Goal: Task Accomplishment & Management: Manage account settings

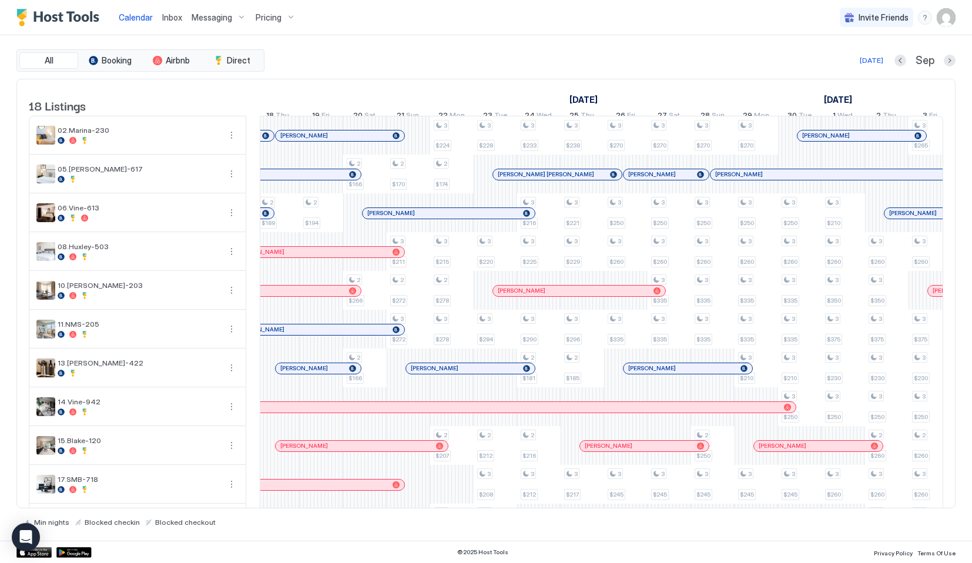
scroll to position [0, 730]
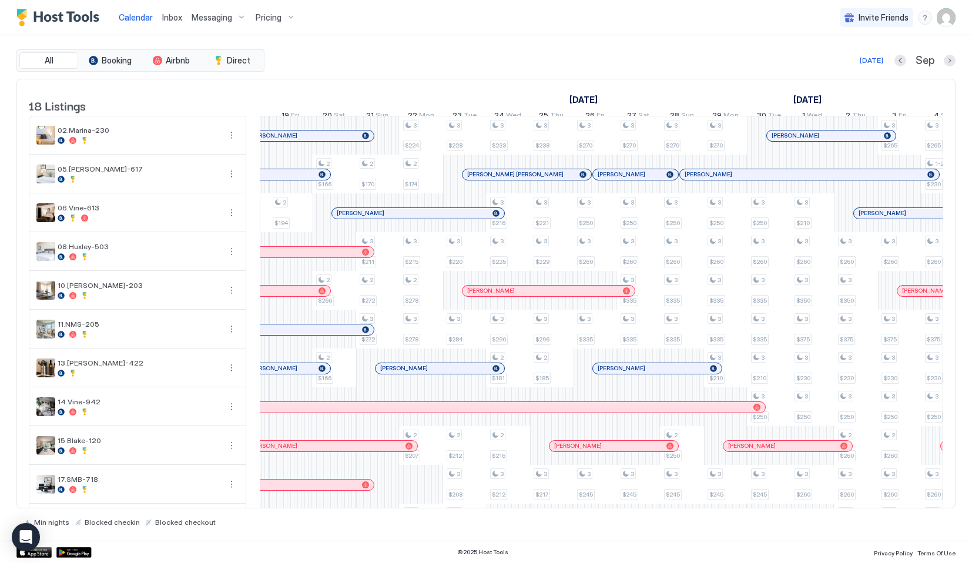
click at [226, 15] on span "Messaging" at bounding box center [212, 17] width 41 height 11
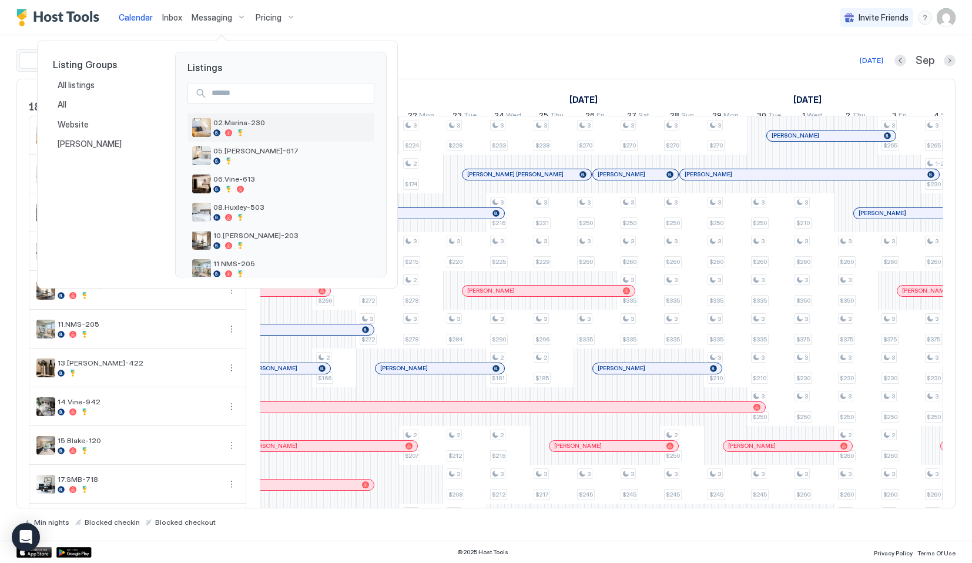
click at [236, 139] on div "02.Marina-230" at bounding box center [280, 127] width 187 height 28
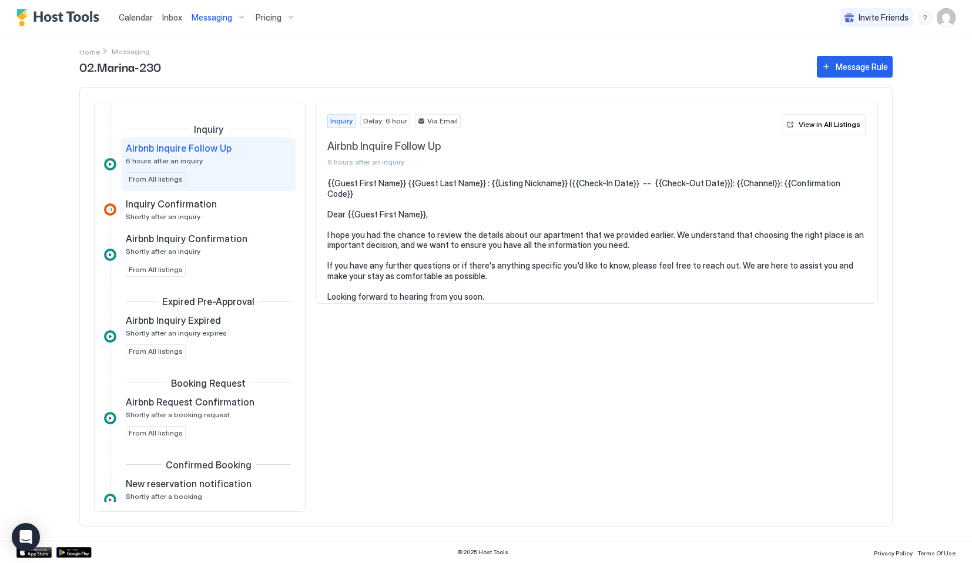
click at [141, 14] on span "Calendar" at bounding box center [136, 17] width 34 height 10
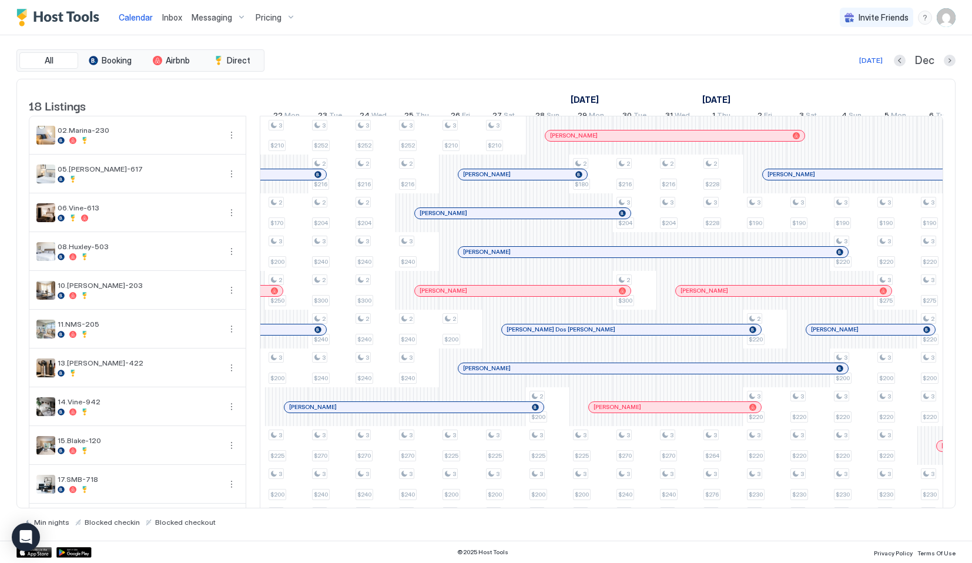
scroll to position [0, 948]
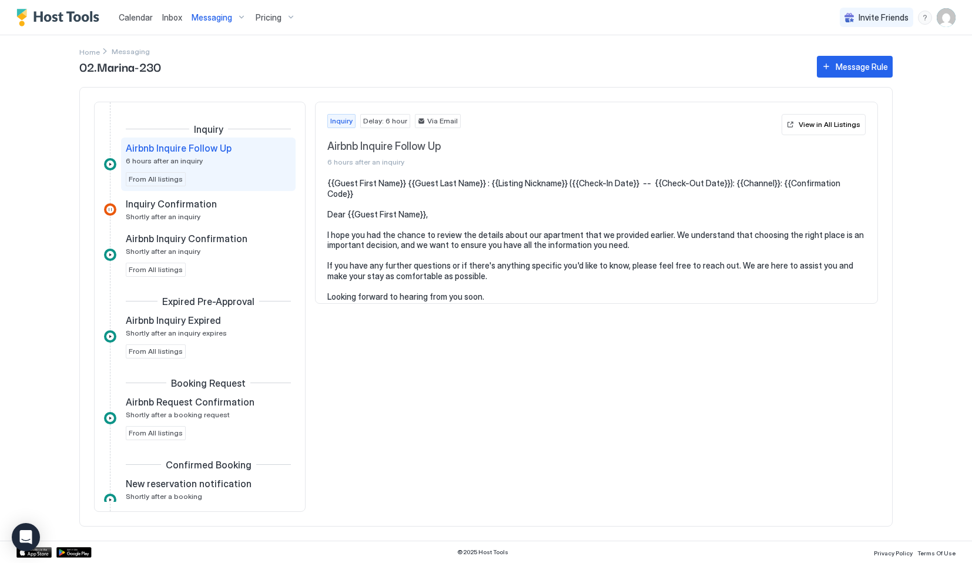
click at [137, 11] on link "Calendar" at bounding box center [136, 17] width 34 height 12
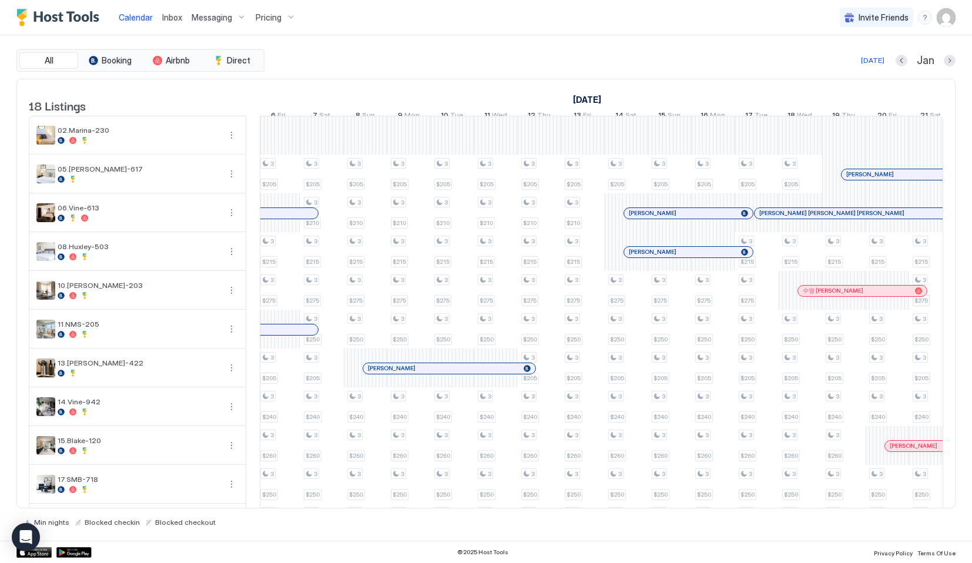
scroll to position [0, 888]
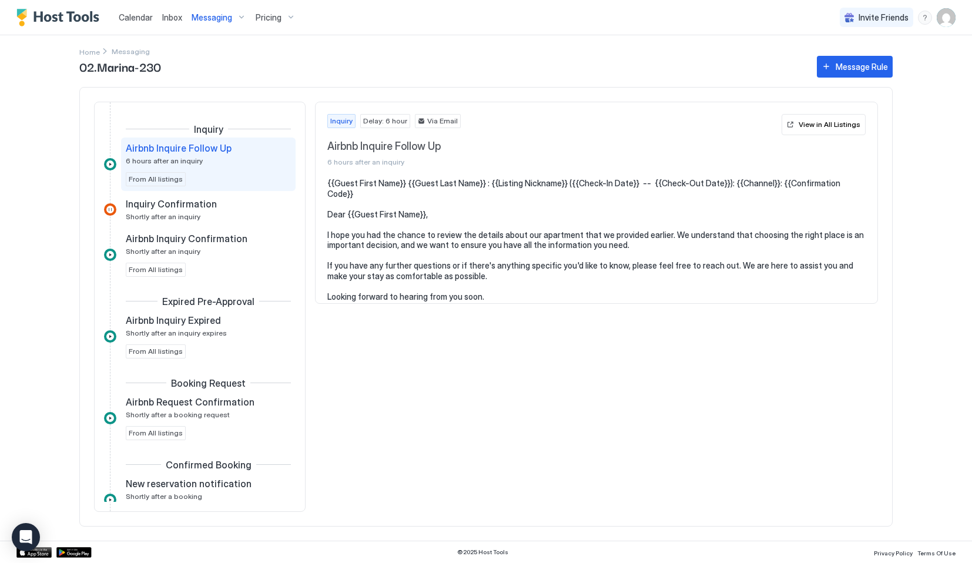
click at [140, 19] on span "Calendar" at bounding box center [136, 17] width 34 height 10
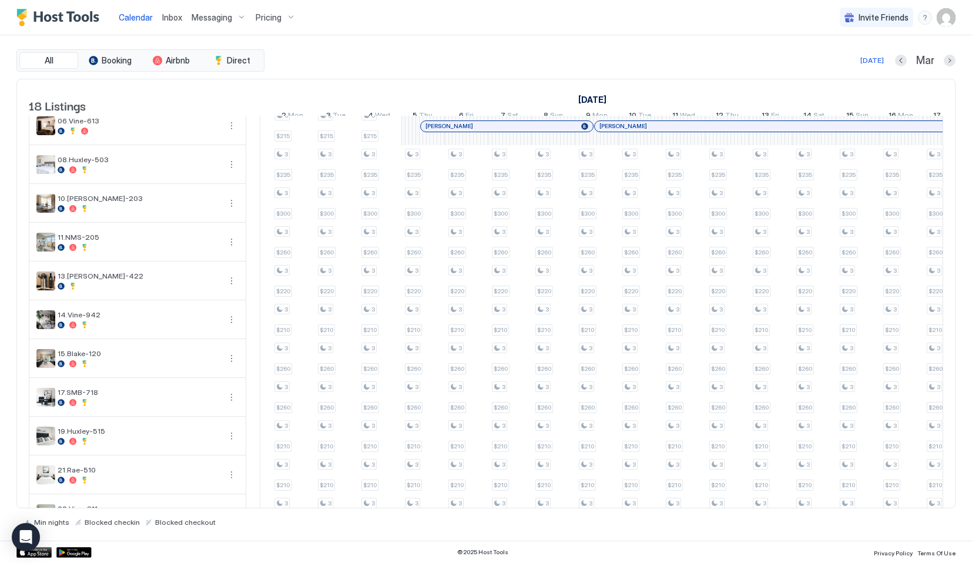
scroll to position [65, 0]
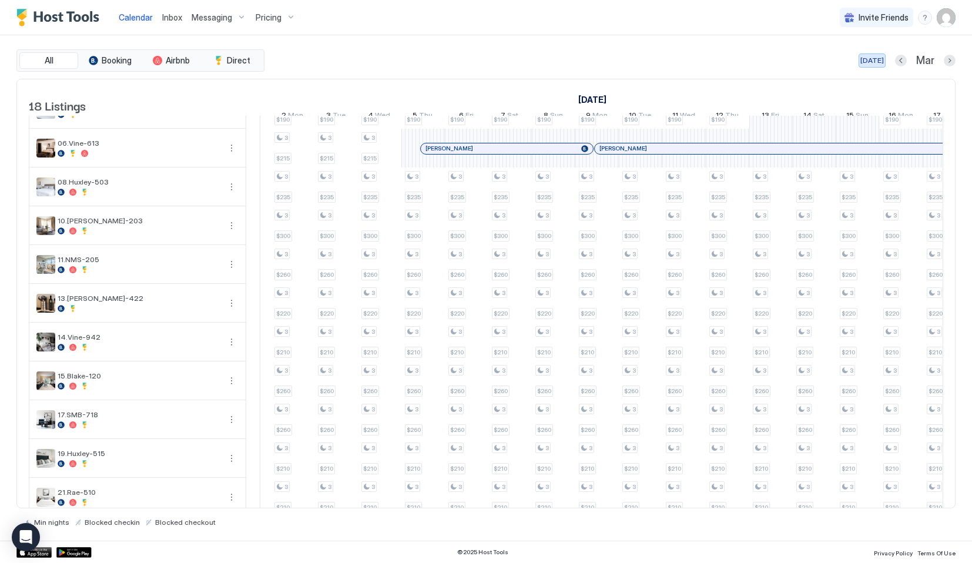
click at [876, 57] on div "[DATE]" at bounding box center [872, 60] width 24 height 11
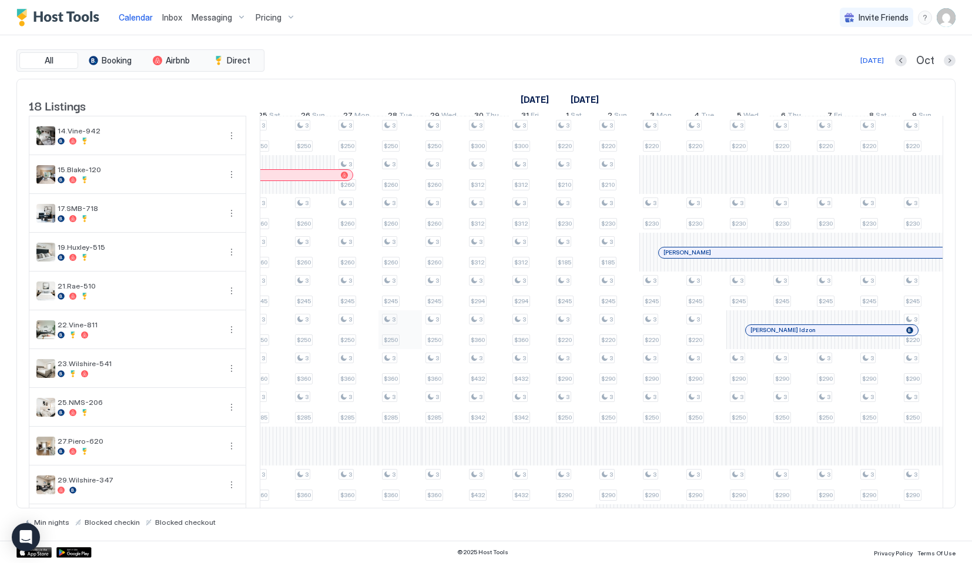
scroll to position [316, 0]
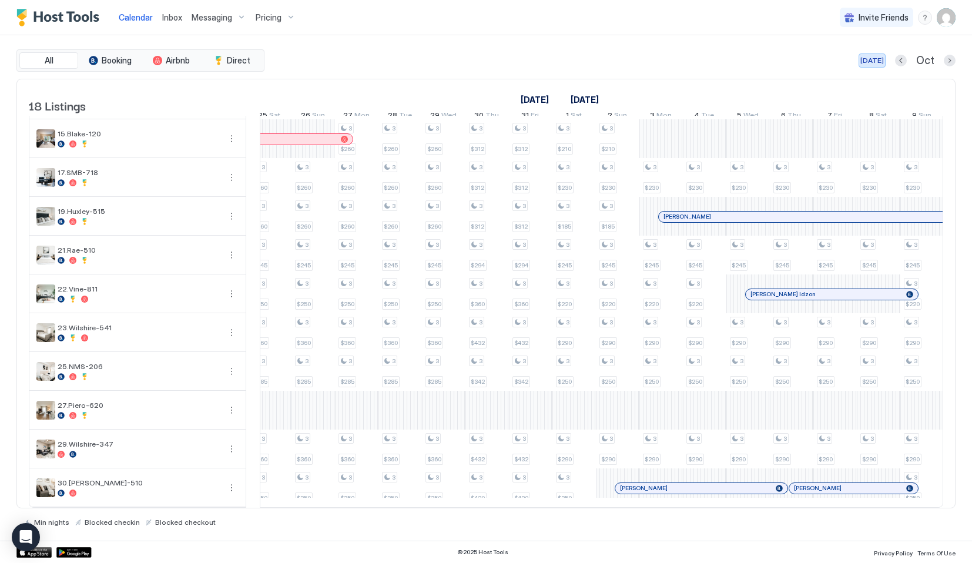
click at [872, 56] on div "[DATE]" at bounding box center [872, 60] width 24 height 11
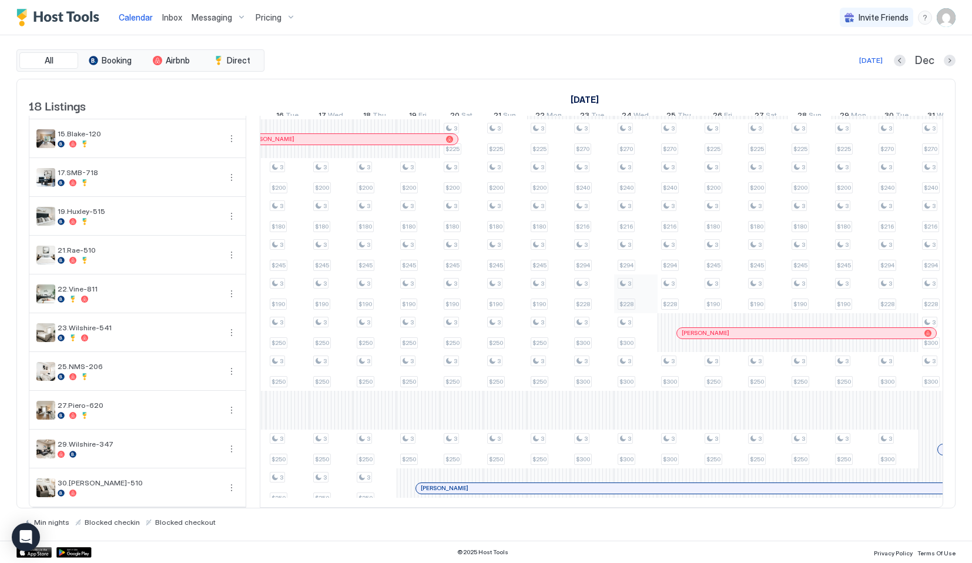
scroll to position [0, 1038]
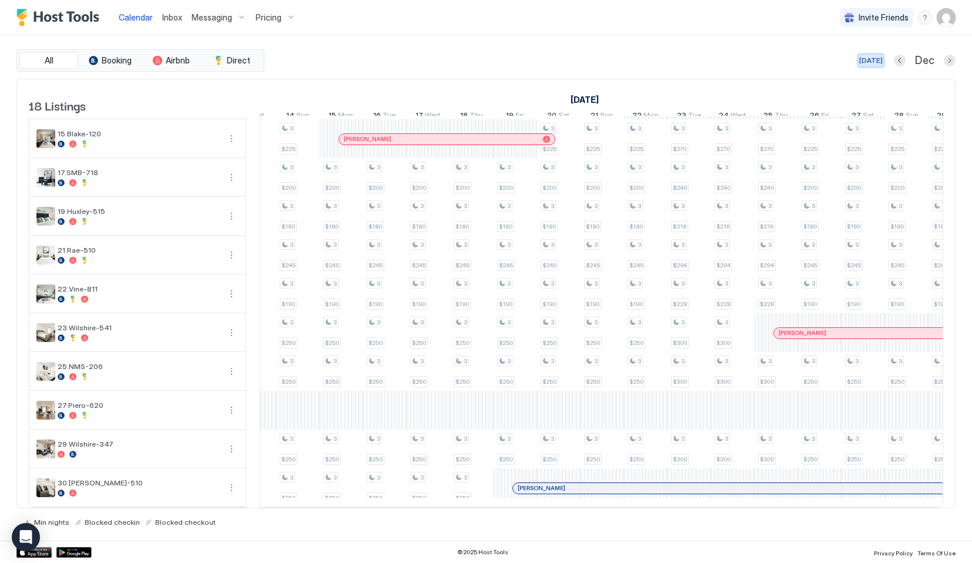
click at [872, 53] on button "[DATE]" at bounding box center [870, 60] width 27 height 14
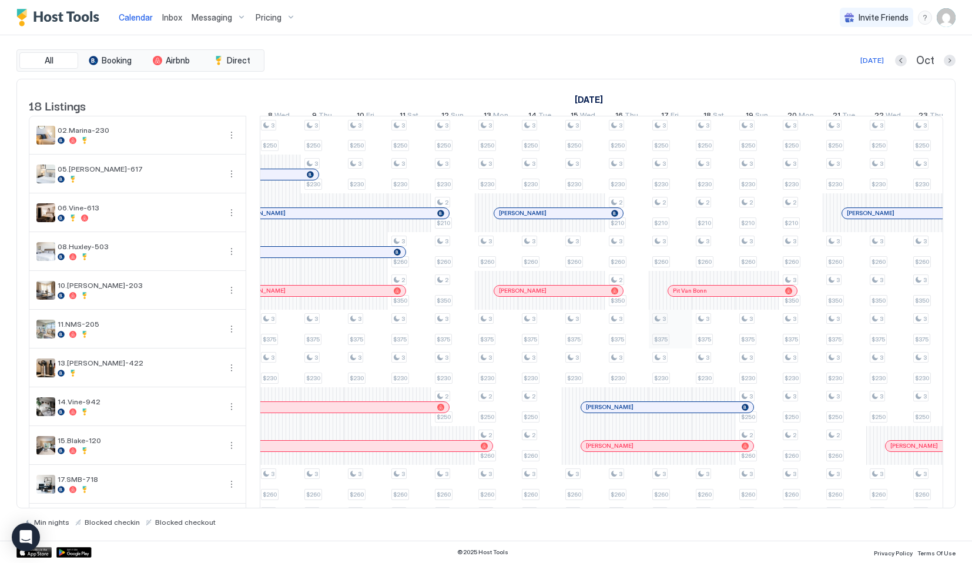
scroll to position [0, 655]
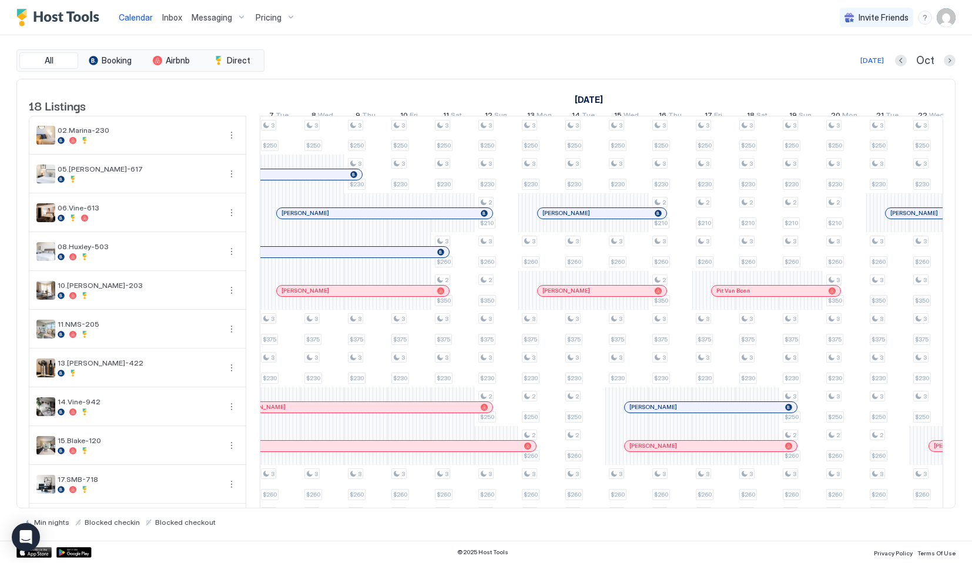
click at [877, 68] on div "All Booking Airbnb Direct [DATE] Oct" at bounding box center [485, 60] width 939 height 22
click at [877, 65] on div "[DATE]" at bounding box center [872, 60] width 24 height 11
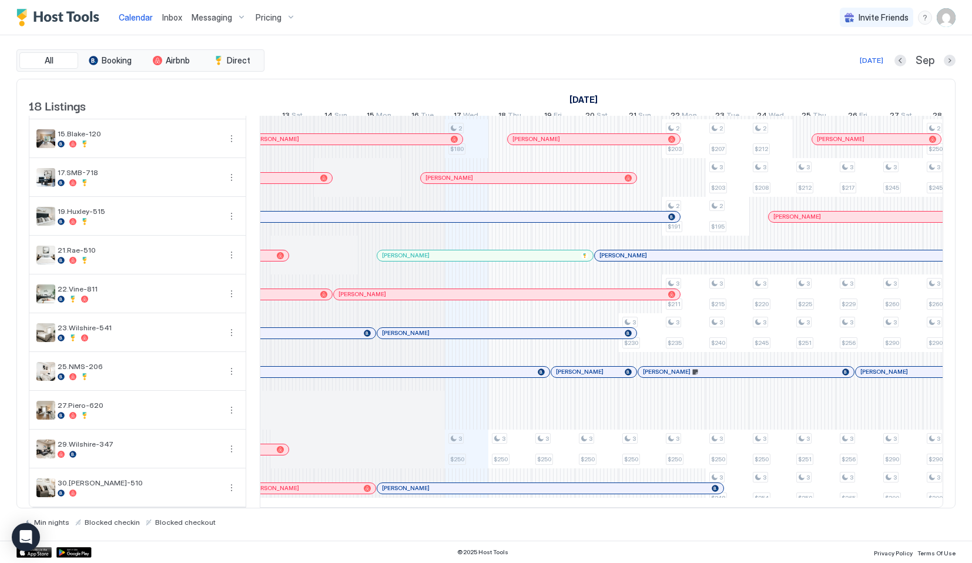
scroll to position [0, 451]
